Goal: Navigation & Orientation: Find specific page/section

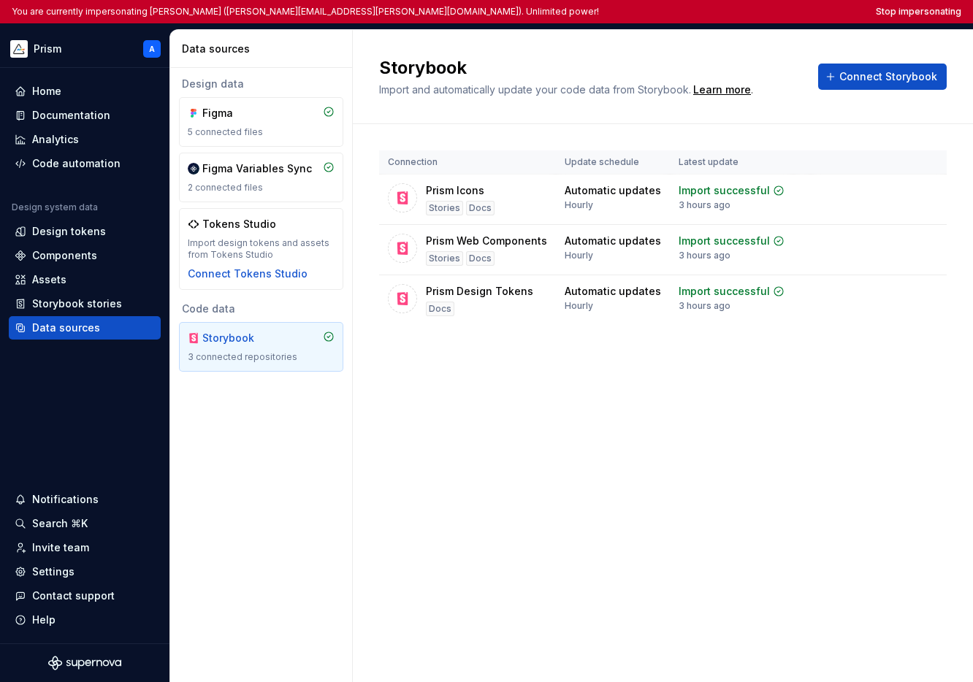
click at [935, 11] on button "Stop impersonating" at bounding box center [918, 12] width 85 height 12
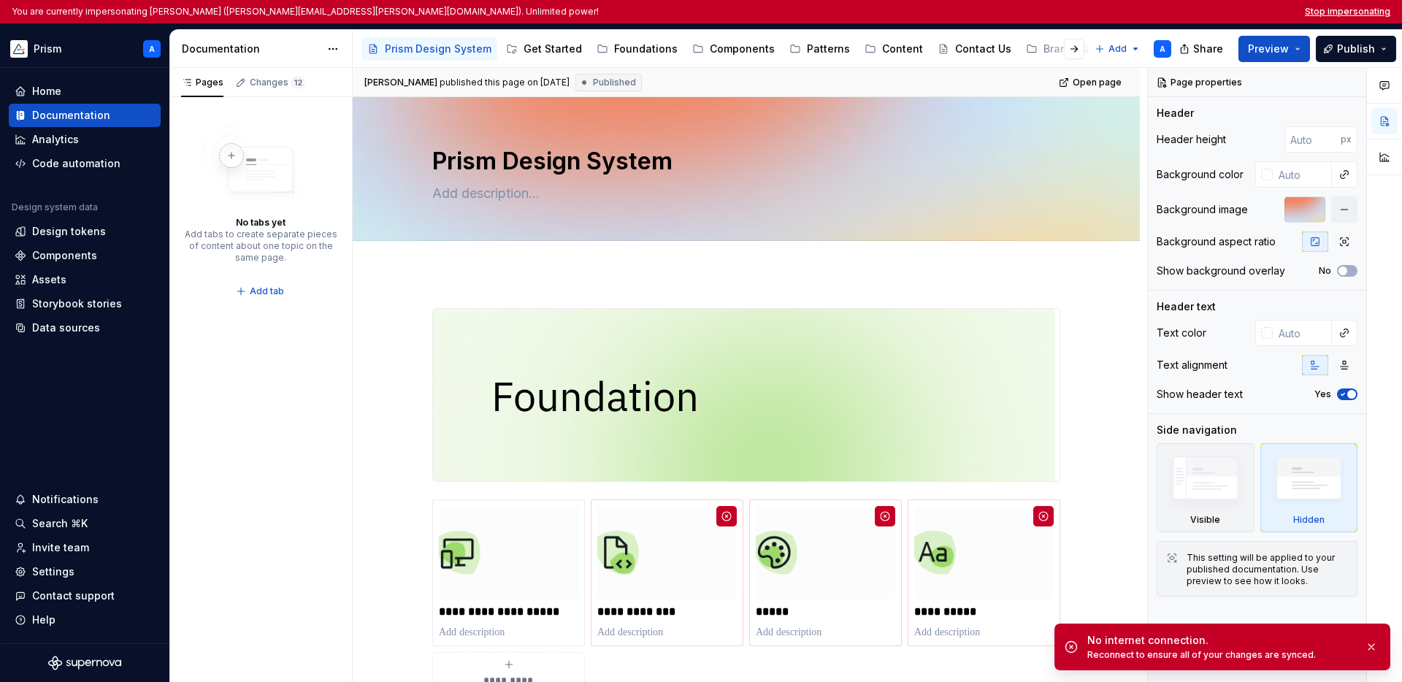
click at [1343, 14] on button "Stop impersonating" at bounding box center [1347, 12] width 85 height 12
